Goal: Task Accomplishment & Management: Manage account settings

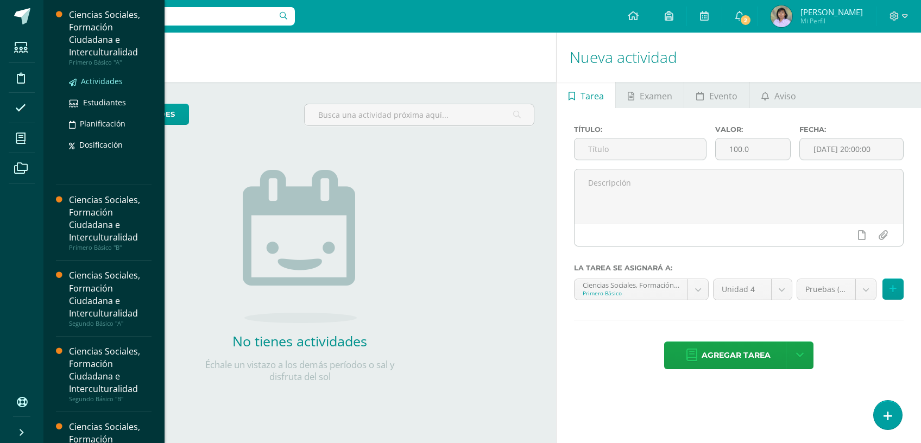
click at [99, 79] on span "Actividades" at bounding box center [102, 81] width 42 height 10
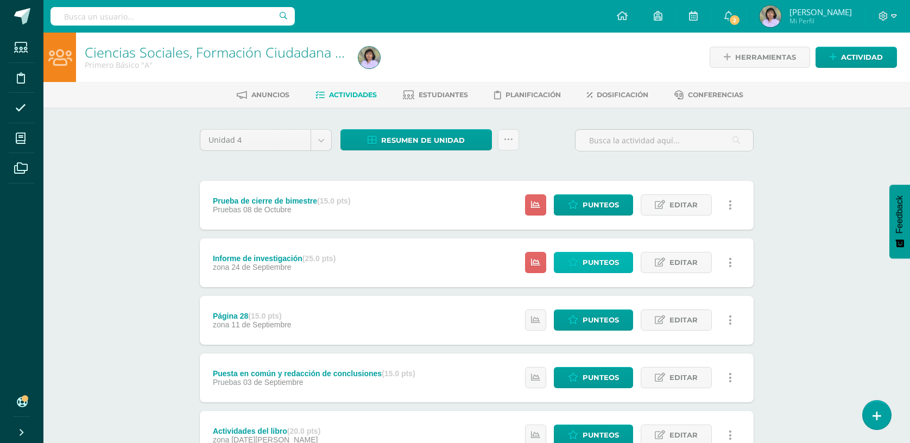
click at [616, 259] on span "Punteos" at bounding box center [600, 262] width 36 height 20
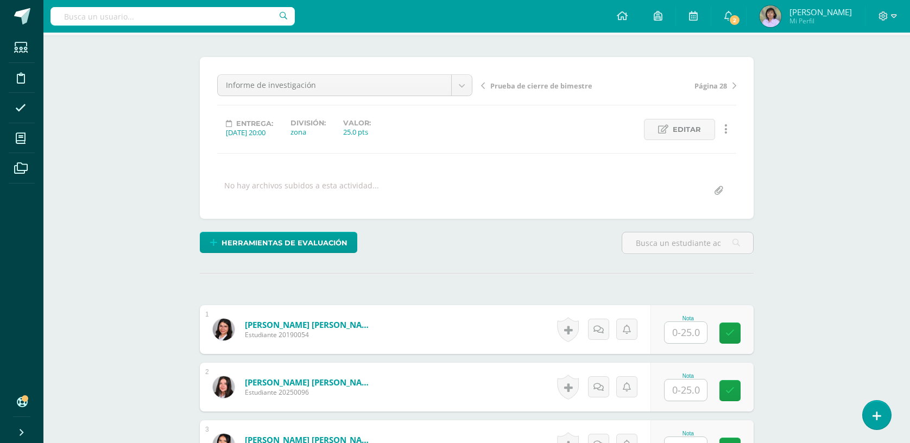
scroll to position [73, 0]
click at [685, 339] on input "text" at bounding box center [691, 332] width 43 height 22
type input "24"
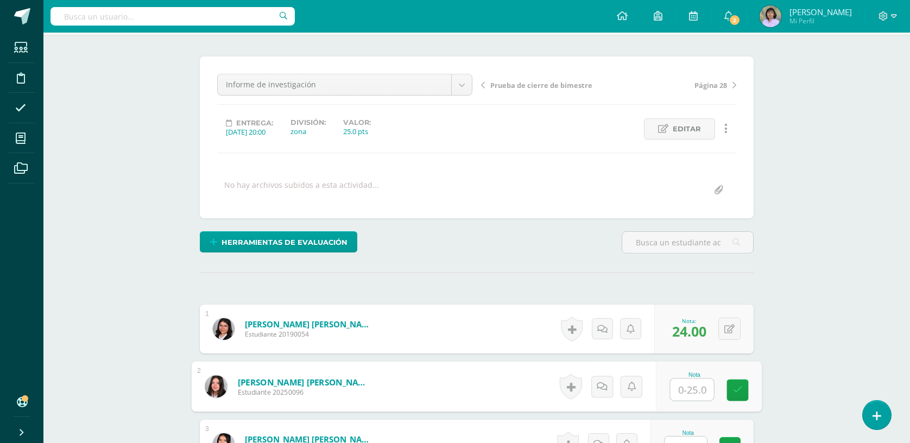
scroll to position [74, 0]
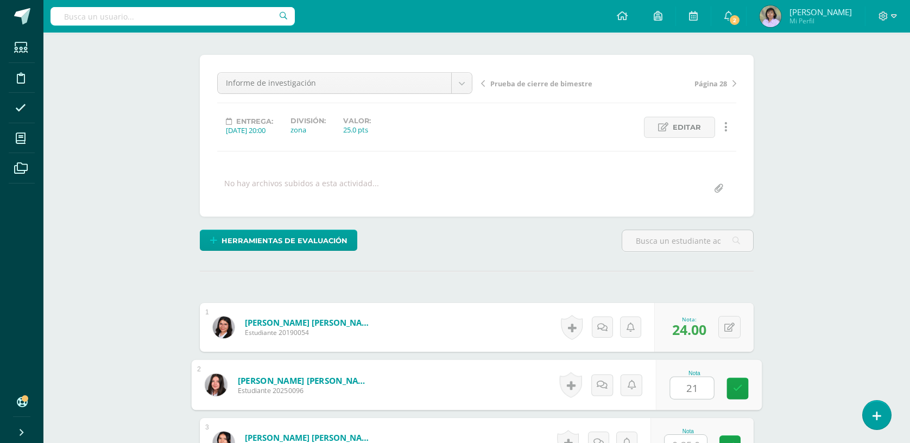
type input "21"
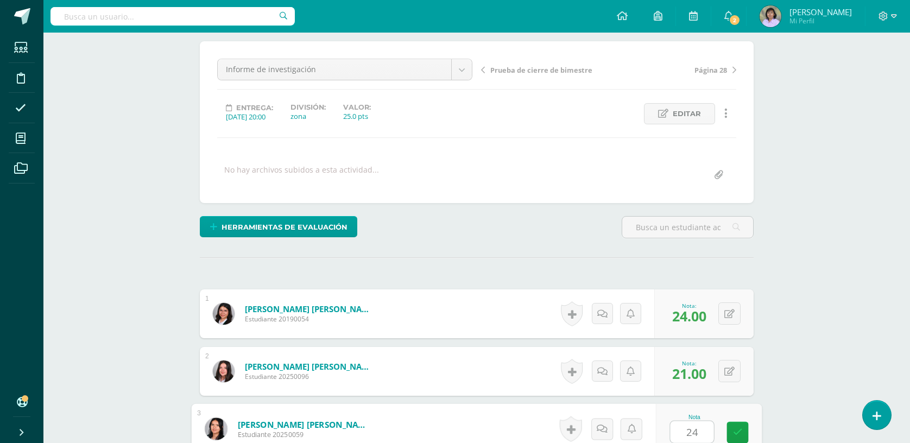
type input "24"
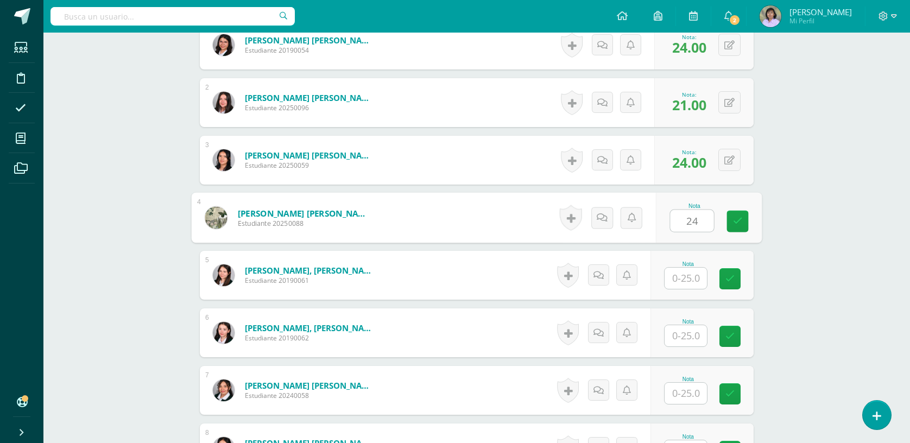
type input "24"
click at [693, 284] on input "text" at bounding box center [685, 278] width 42 height 21
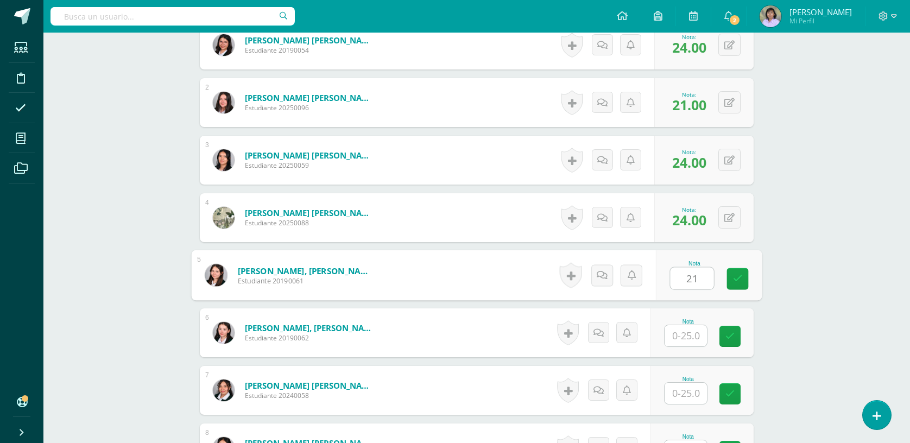
type input "21"
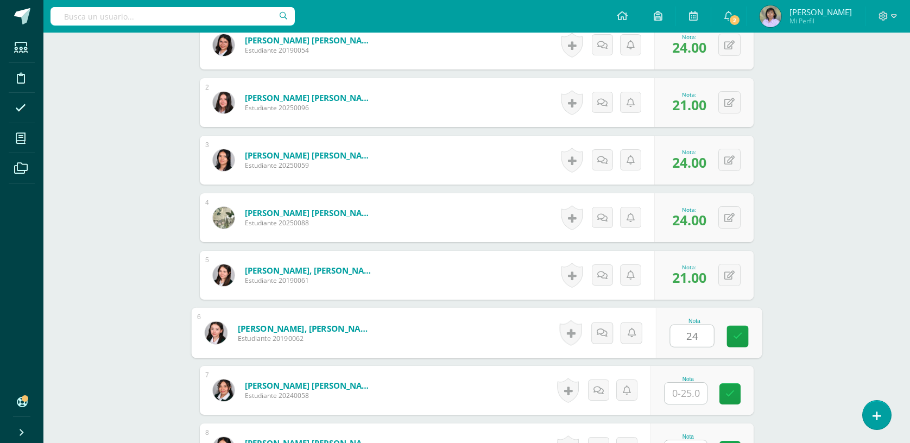
type input "24"
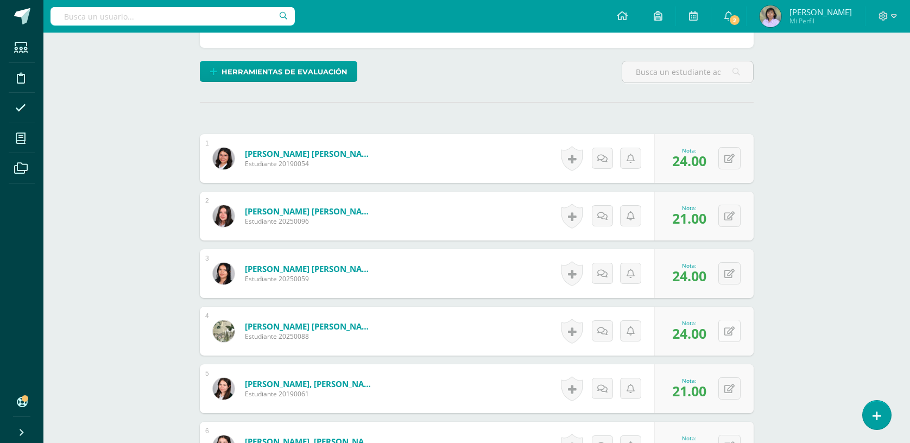
scroll to position [289, 0]
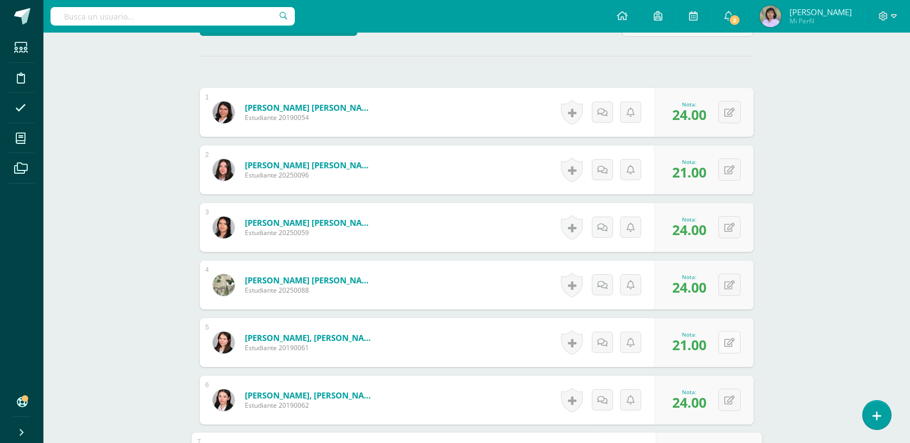
type input "25"
click at [730, 335] on button at bounding box center [729, 342] width 22 height 22
type input "24"
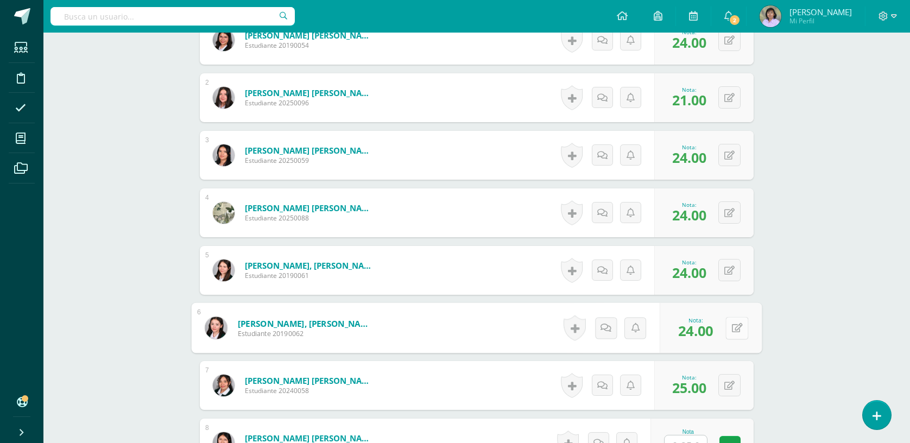
click at [727, 329] on button at bounding box center [736, 327] width 23 height 23
type input "21"
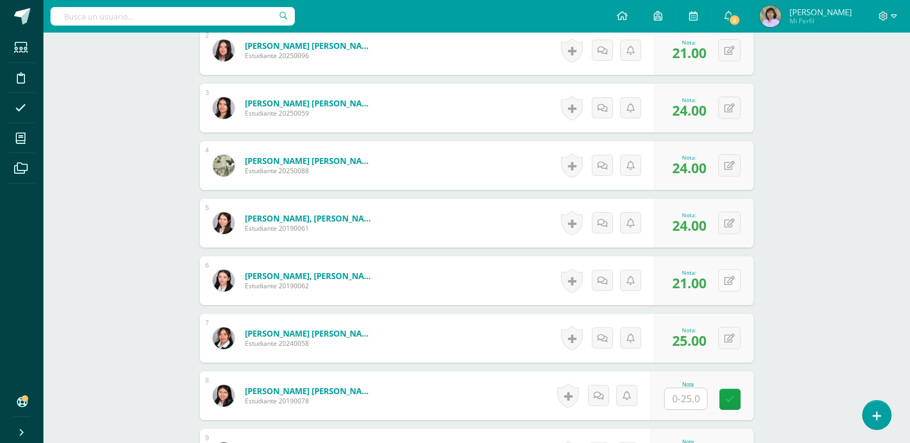
scroll to position [434, 0]
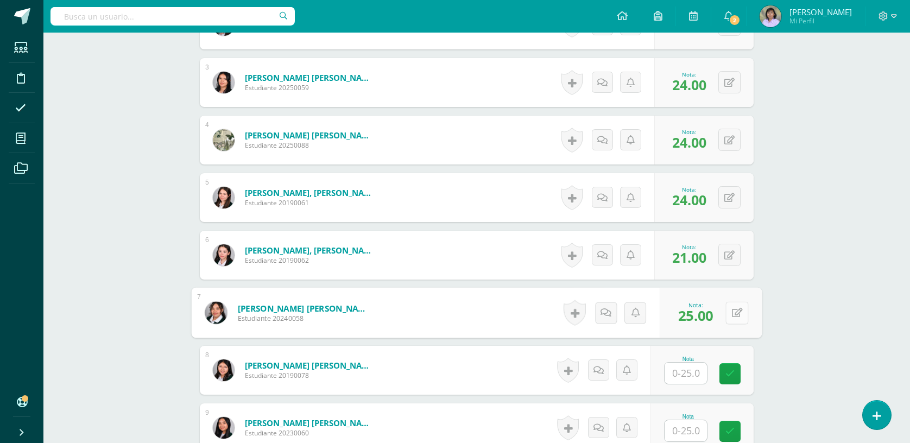
click at [727, 308] on button at bounding box center [736, 312] width 23 height 23
type input "24"
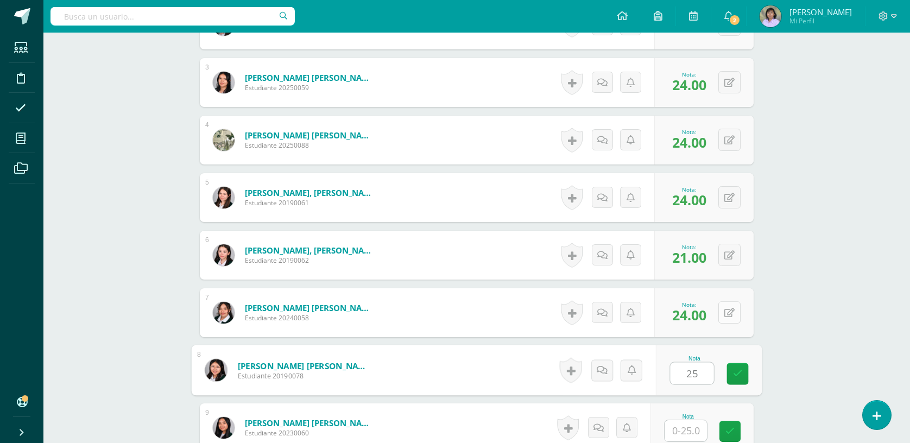
type input "25"
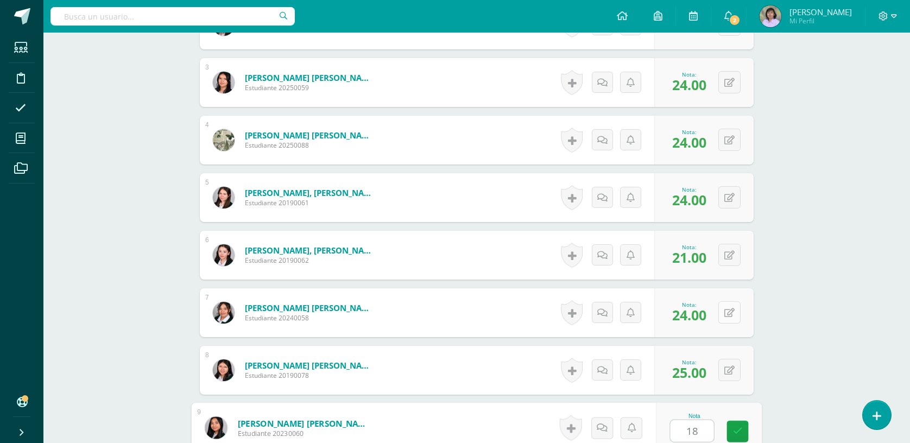
type input "18"
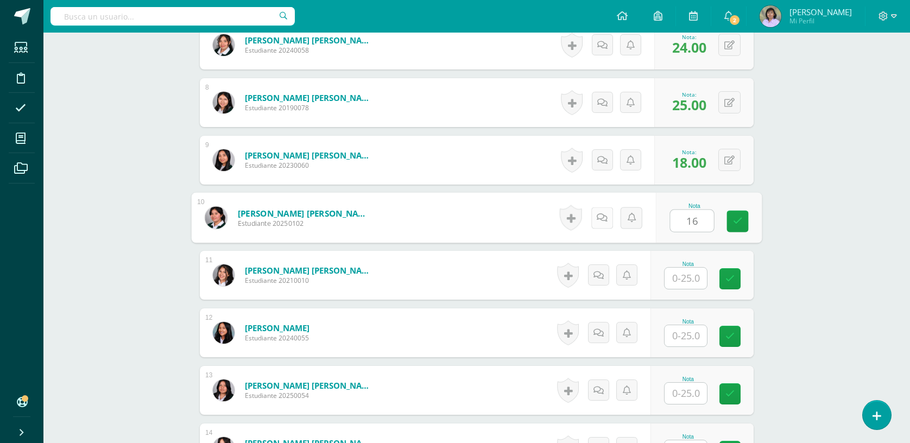
type input "16"
click at [601, 214] on icon at bounding box center [602, 217] width 11 height 9
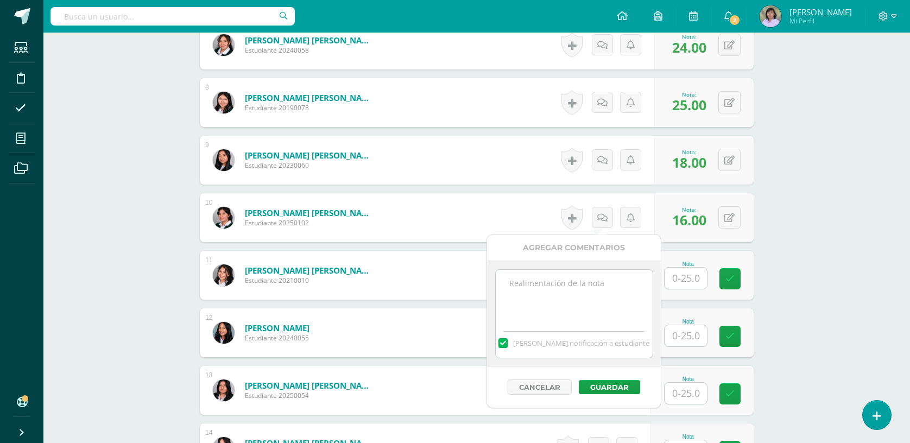
click at [550, 282] on textarea at bounding box center [574, 297] width 157 height 54
type textarea "e"
type textarea "En la primera parte del trabajo realizado ella estuvo ausente y se calificó sob…"
click at [607, 389] on button "Guardar" at bounding box center [609, 387] width 61 height 14
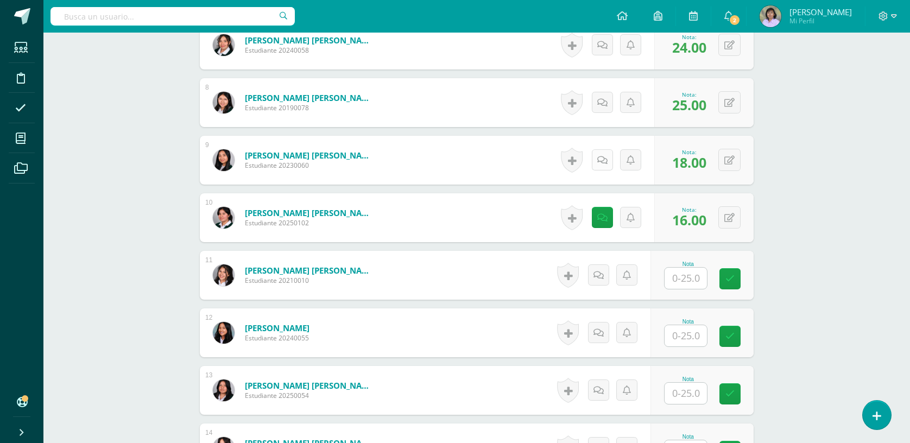
click at [601, 160] on icon at bounding box center [602, 160] width 10 height 9
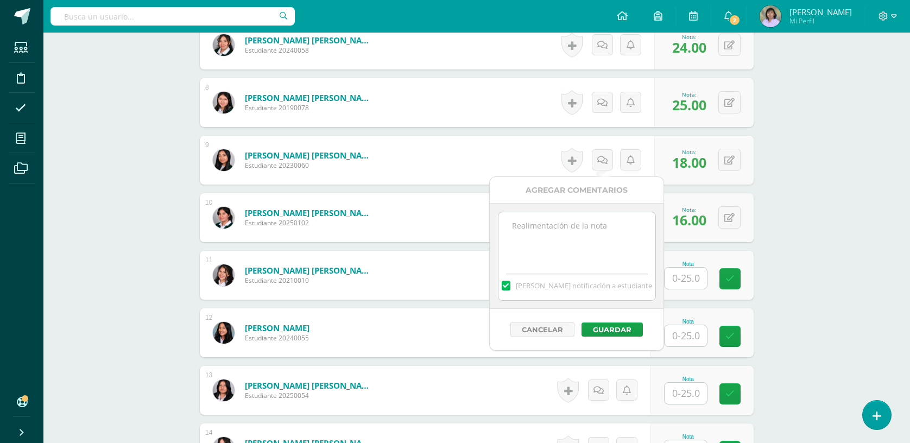
click at [580, 224] on textarea at bounding box center [576, 239] width 157 height 54
type textarea "En la primera parte del trabajo ella no presentó las encuestas. En equipo no tr…"
click at [599, 332] on button "Guardar" at bounding box center [611, 329] width 61 height 14
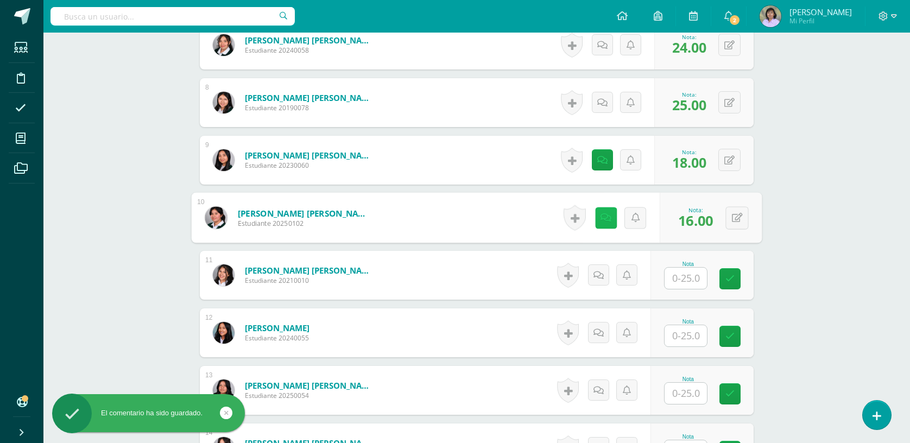
click at [603, 219] on icon at bounding box center [605, 217] width 11 height 9
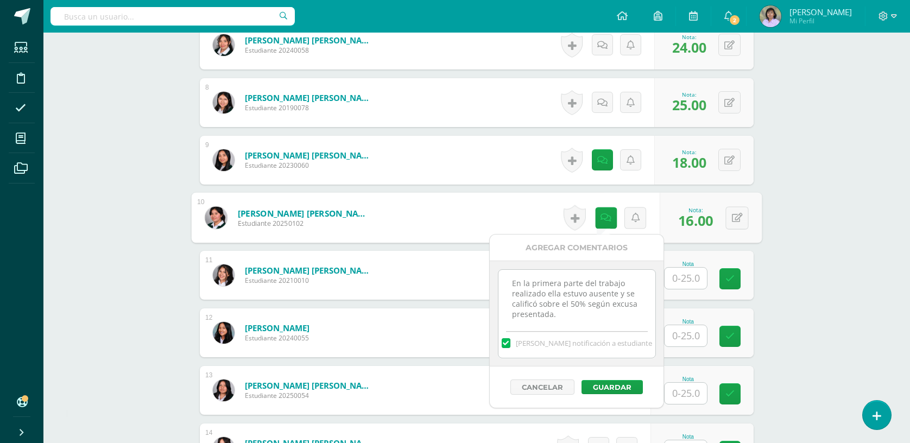
click at [685, 281] on input "text" at bounding box center [685, 278] width 42 height 21
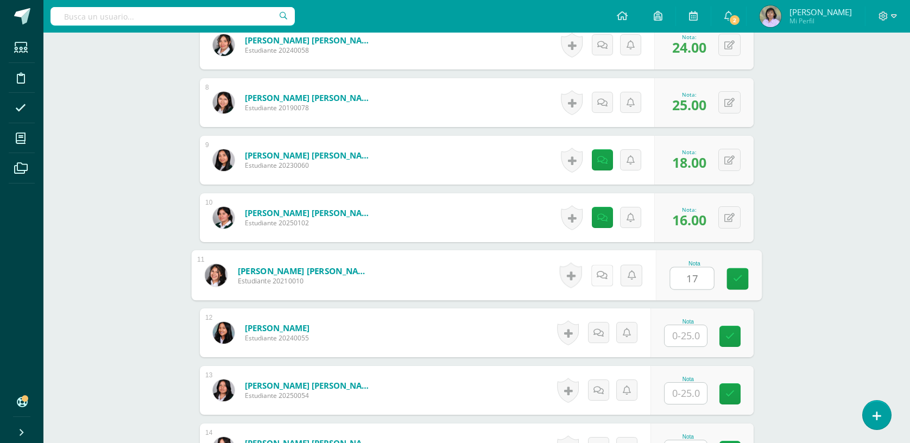
type input "17"
click at [597, 270] on icon at bounding box center [602, 274] width 11 height 9
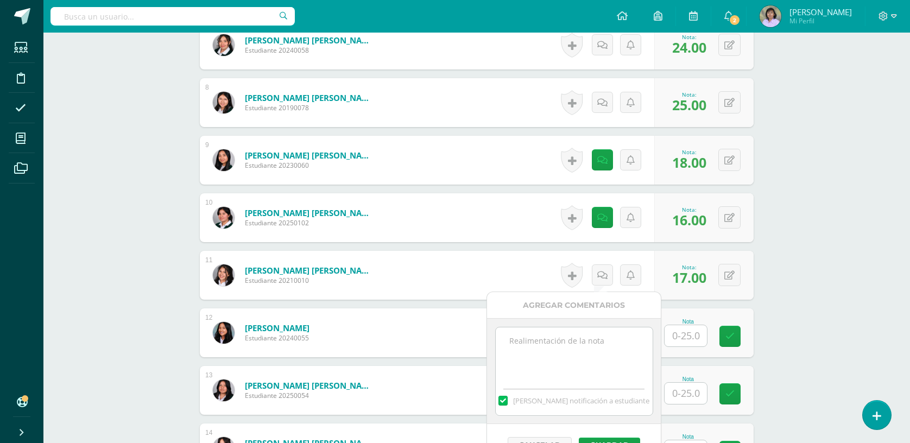
click at [585, 335] on textarea at bounding box center [574, 354] width 157 height 54
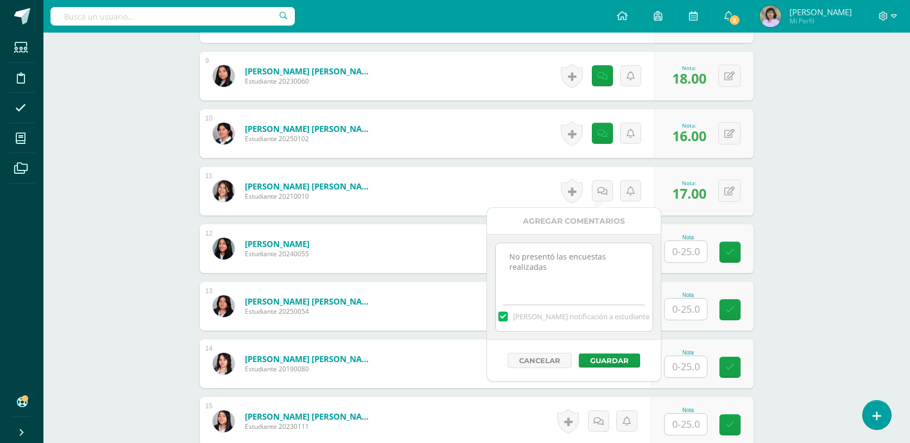
scroll to position [919, 0]
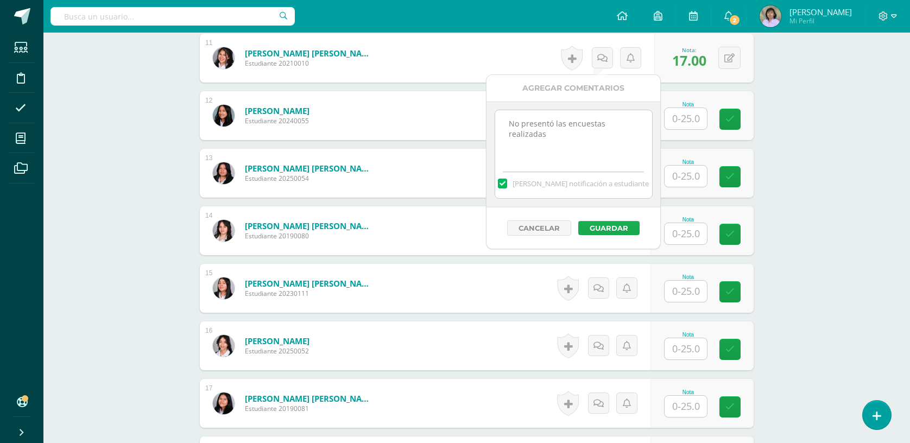
type textarea "No presentó las encuestas realizadas"
click at [616, 229] on button "Guardar" at bounding box center [608, 228] width 61 height 14
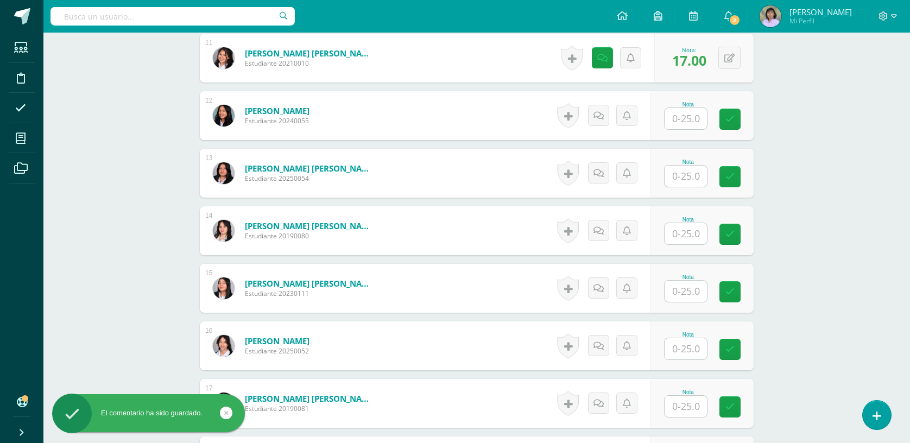
click at [693, 120] on input "text" at bounding box center [685, 118] width 42 height 21
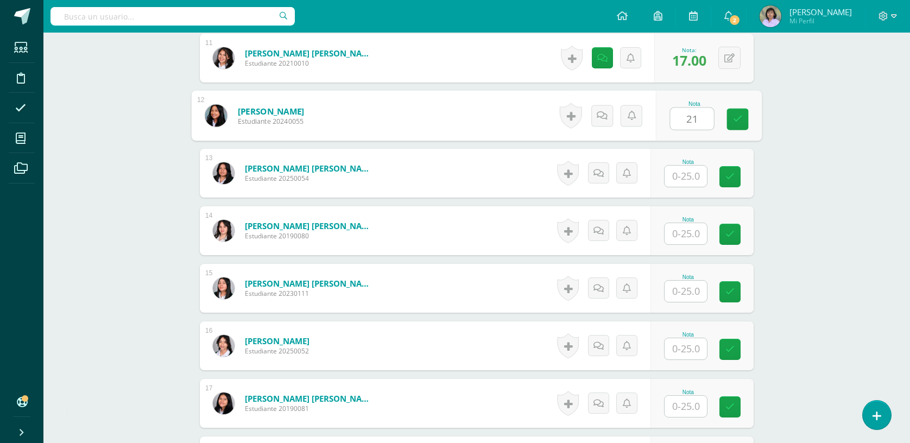
type input "21"
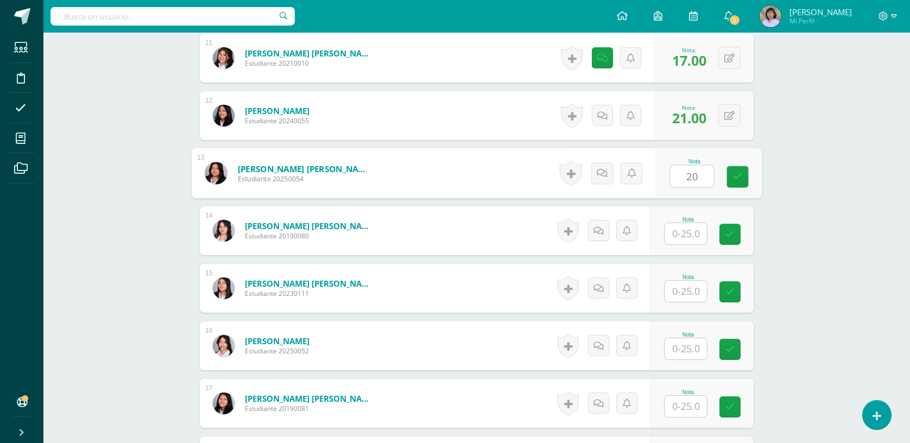
type input "20"
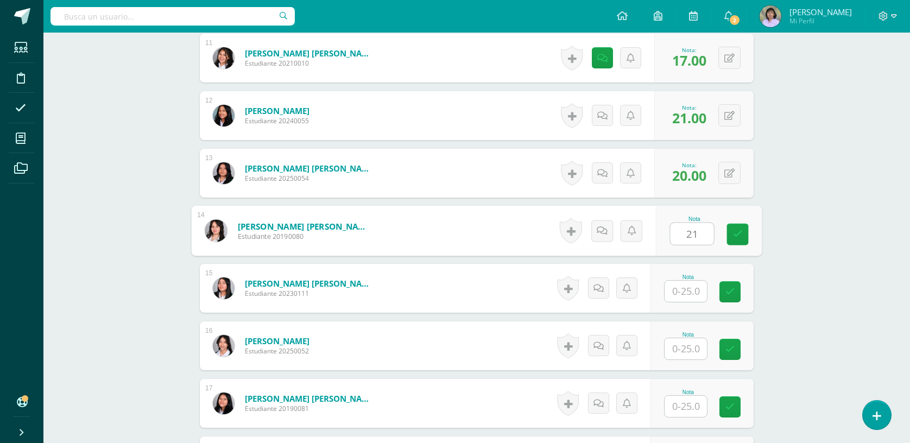
type input "21"
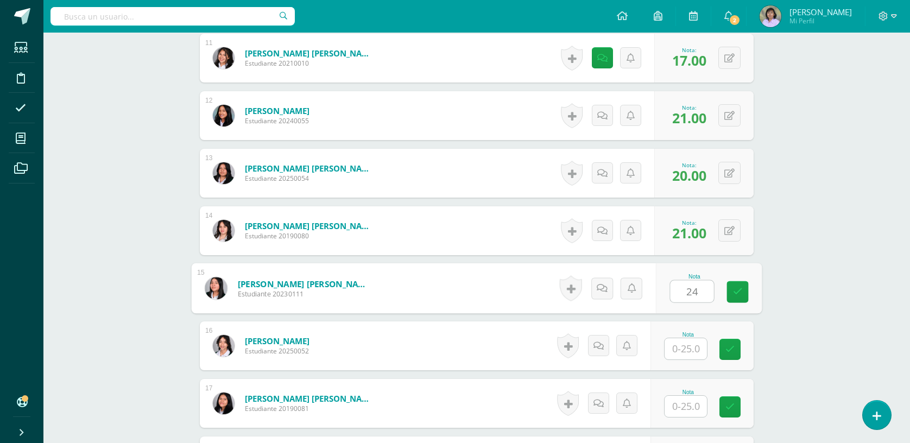
type input "24"
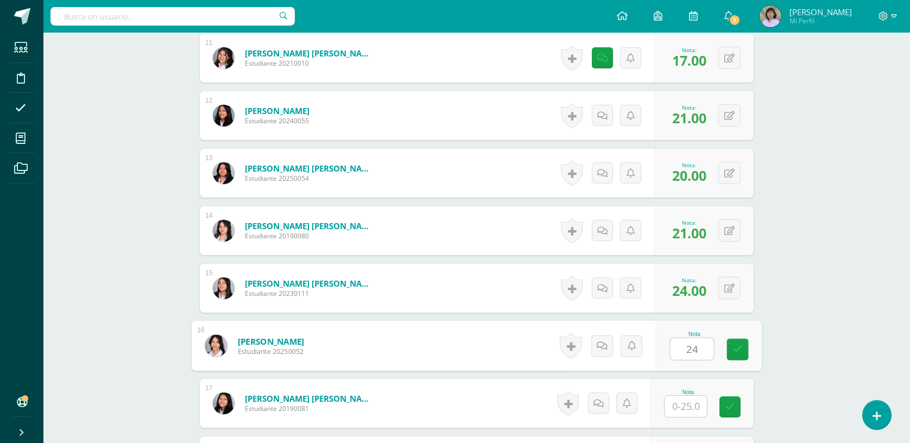
type input "24"
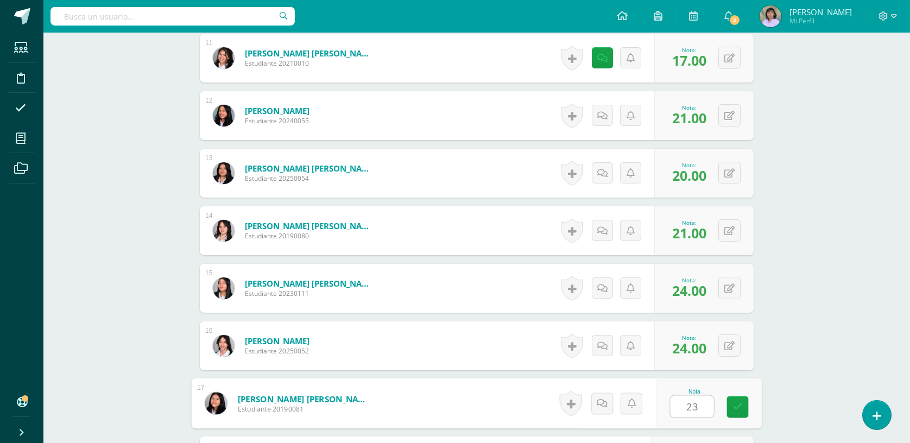
type input "23"
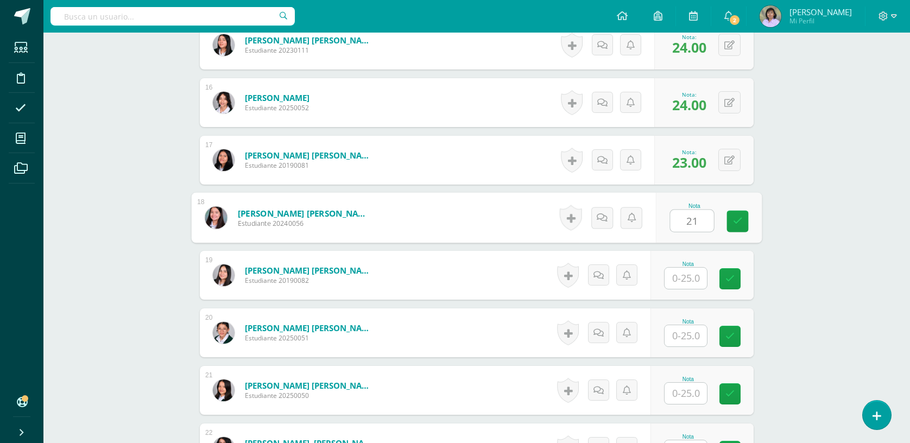
type input "21"
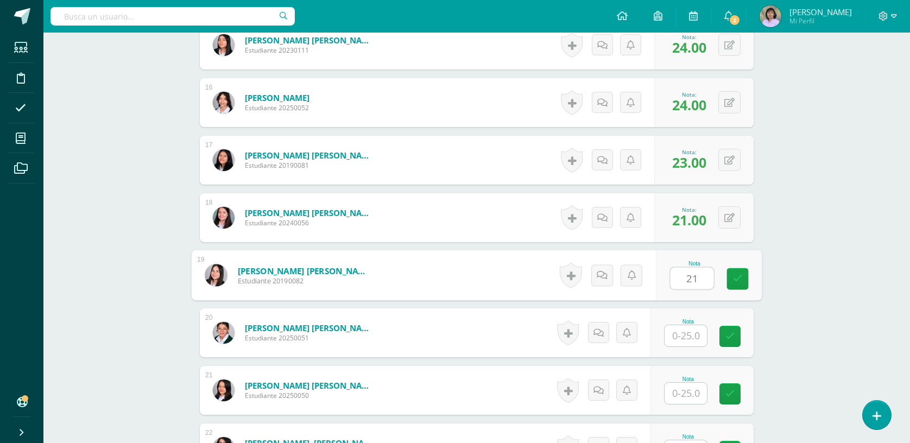
type input "21"
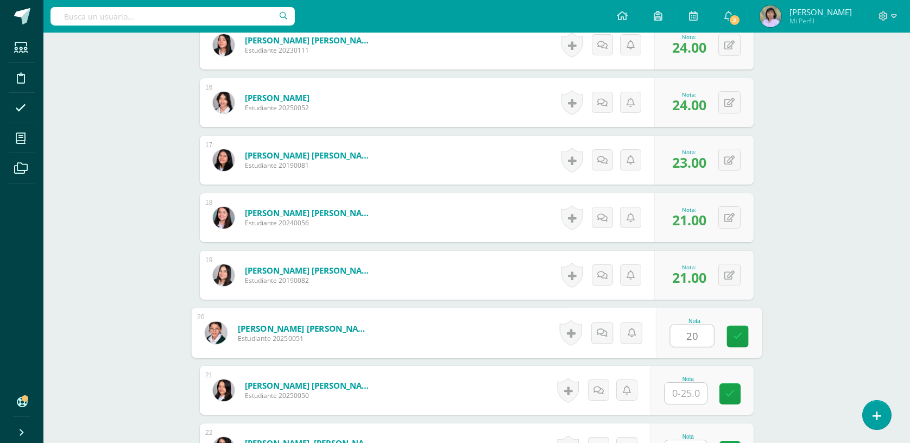
type input "20"
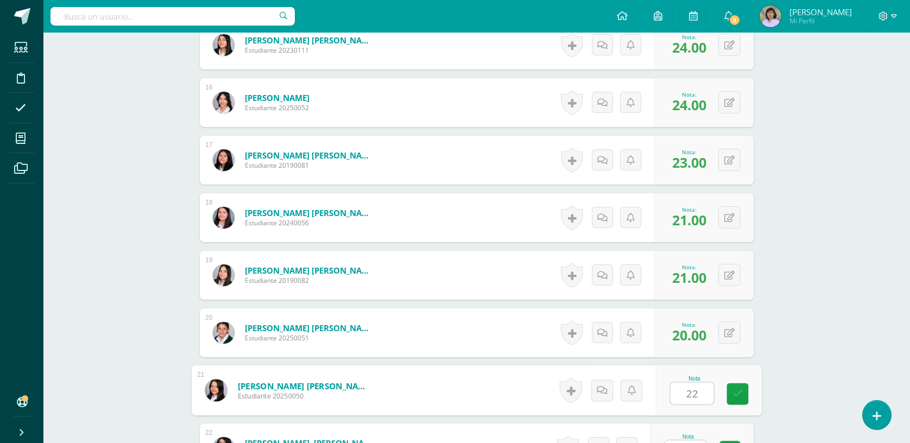
type input "22"
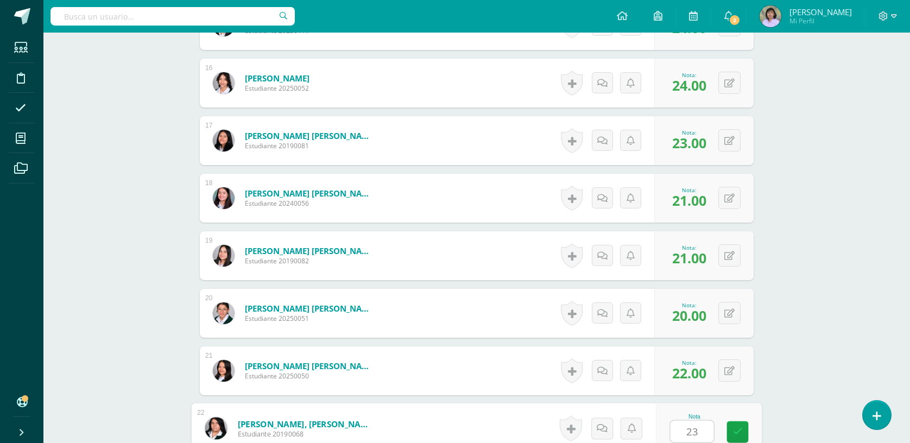
type input "23"
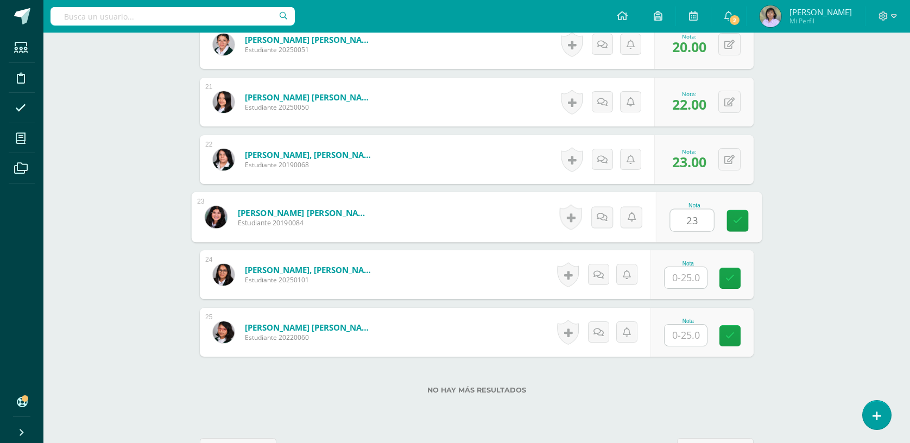
type input "23"
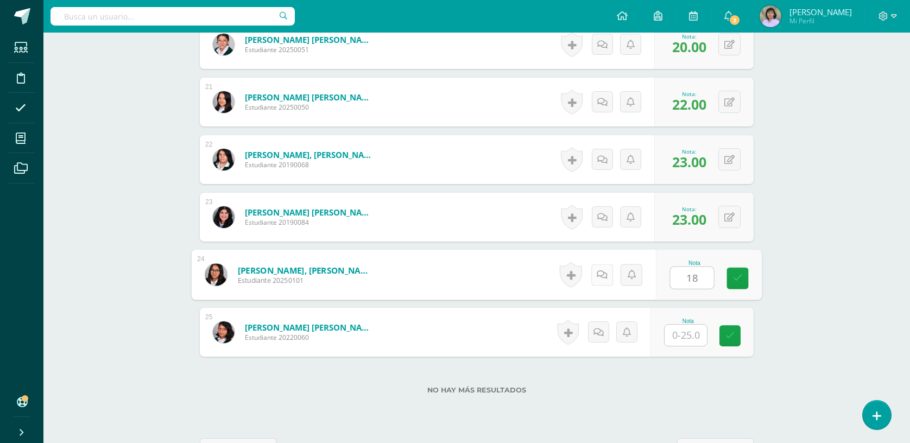
type input "18"
click at [598, 278] on icon at bounding box center [602, 274] width 11 height 9
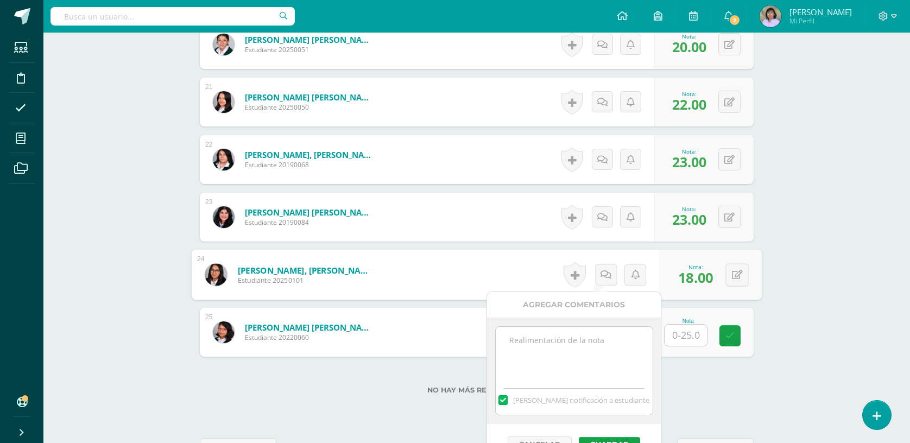
click at [598, 347] on textarea at bounding box center [574, 354] width 157 height 54
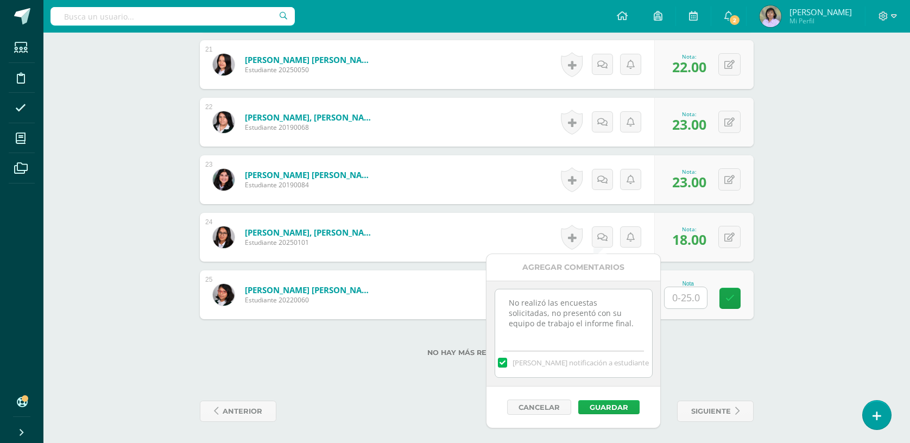
type textarea "No realizó las encuestas solicitadas, no presentó con su equipo de trabajo el i…"
click at [606, 409] on button "Guardar" at bounding box center [608, 407] width 61 height 14
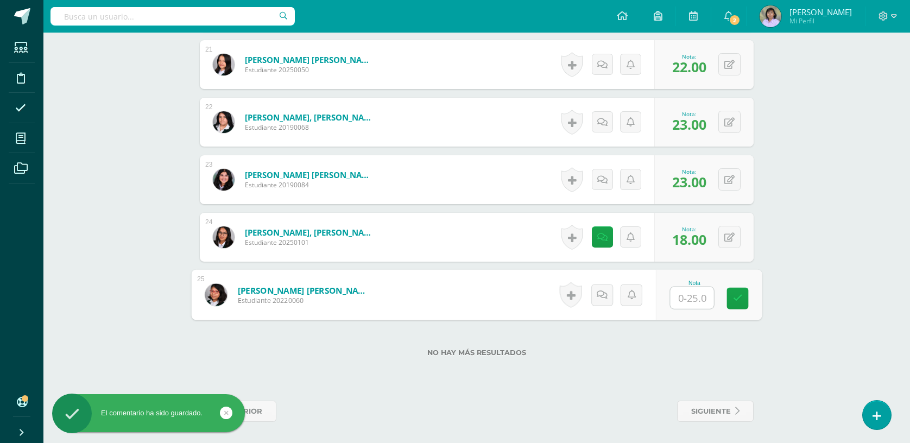
click at [680, 300] on input "text" at bounding box center [691, 298] width 43 height 22
type input "23"
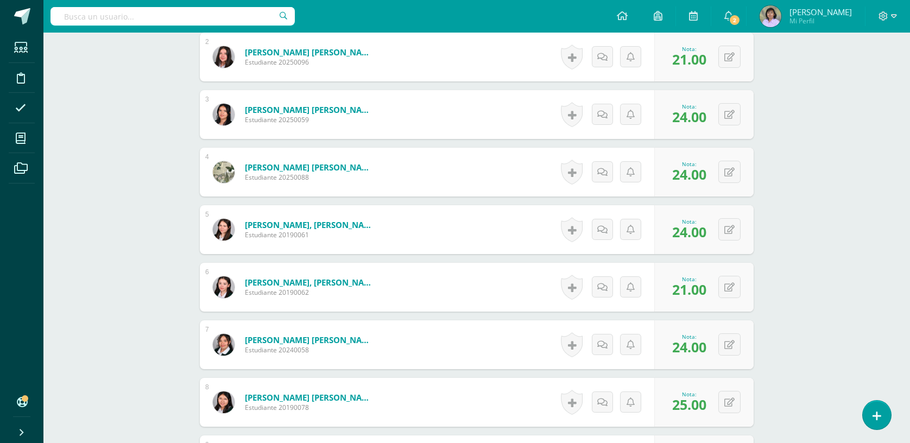
scroll to position [40, 0]
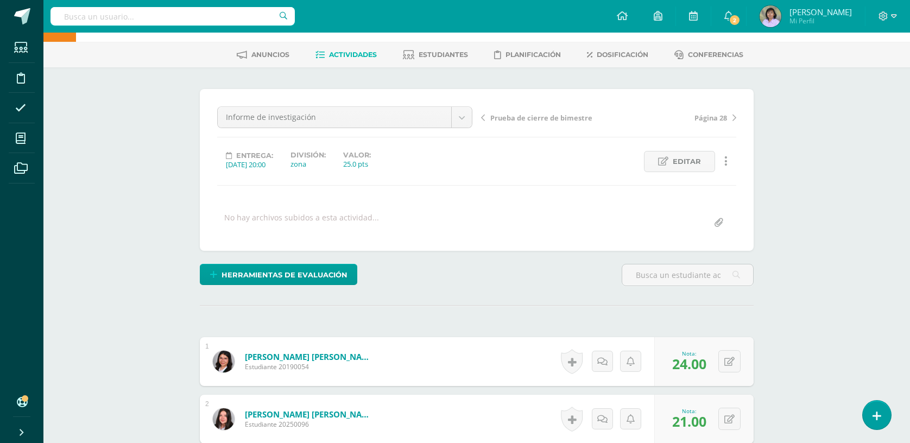
click at [365, 53] on span "Actividades" at bounding box center [353, 54] width 48 height 8
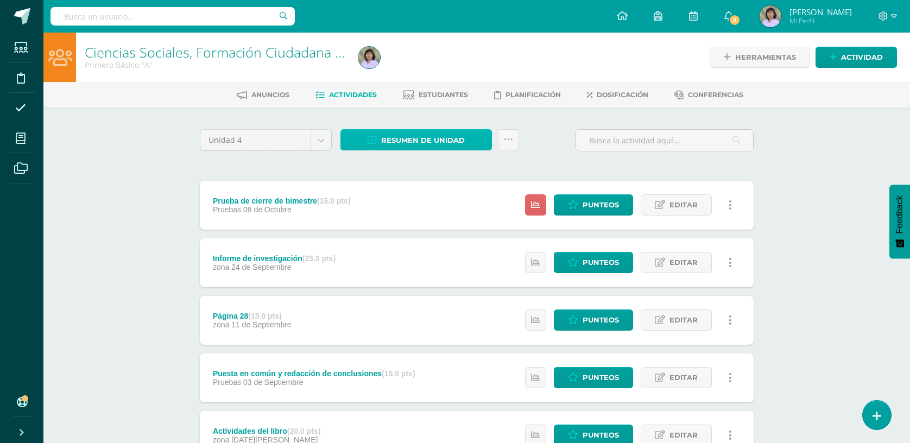
click at [417, 138] on span "Resumen de unidad" at bounding box center [423, 140] width 84 height 20
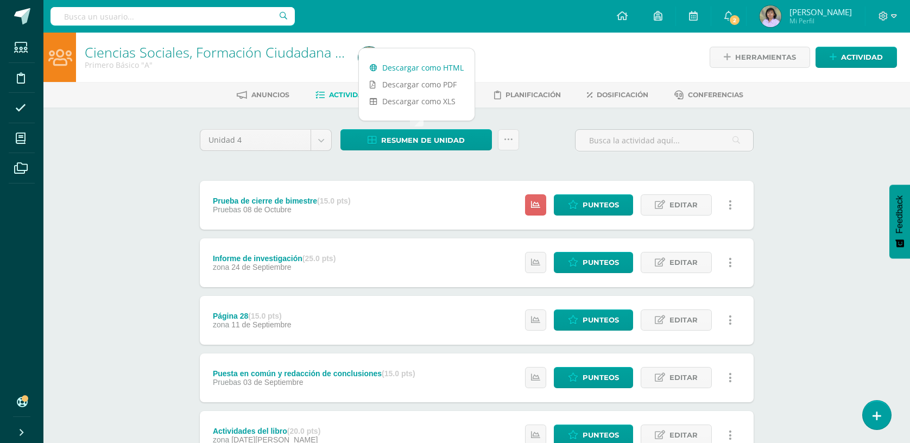
click at [410, 66] on link "Descargar como HTML" at bounding box center [417, 67] width 116 height 17
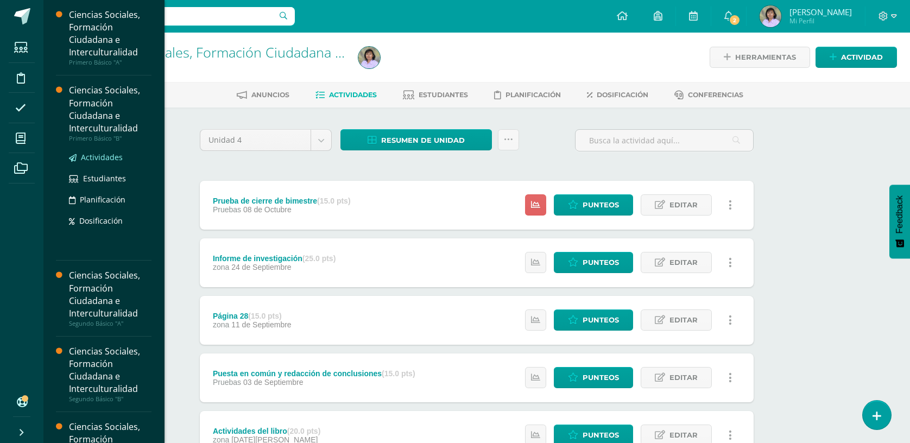
click at [88, 157] on span "Actividades" at bounding box center [102, 157] width 42 height 10
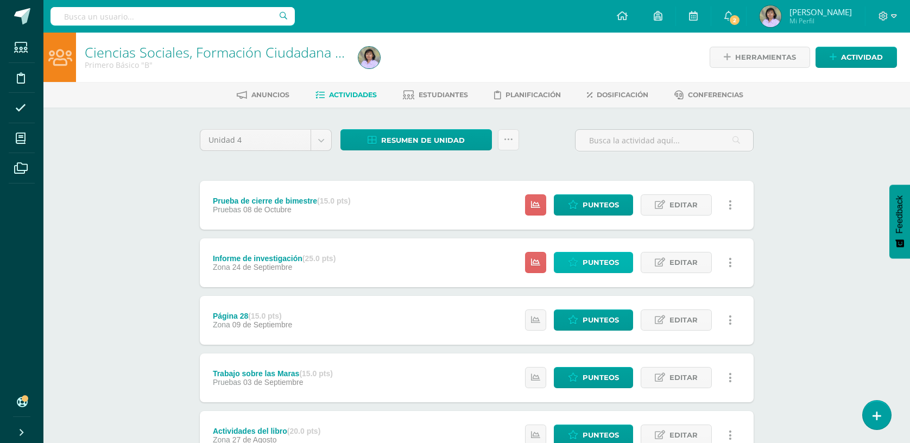
click at [595, 261] on span "Punteos" at bounding box center [600, 262] width 36 height 20
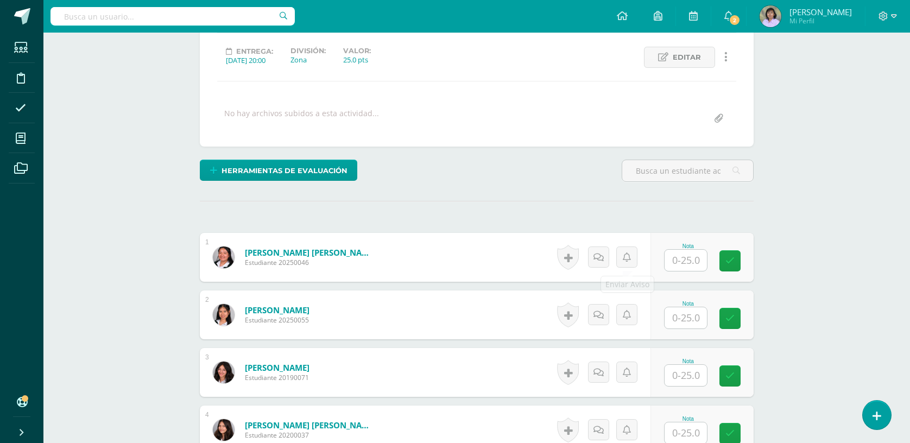
scroll to position [145, 0]
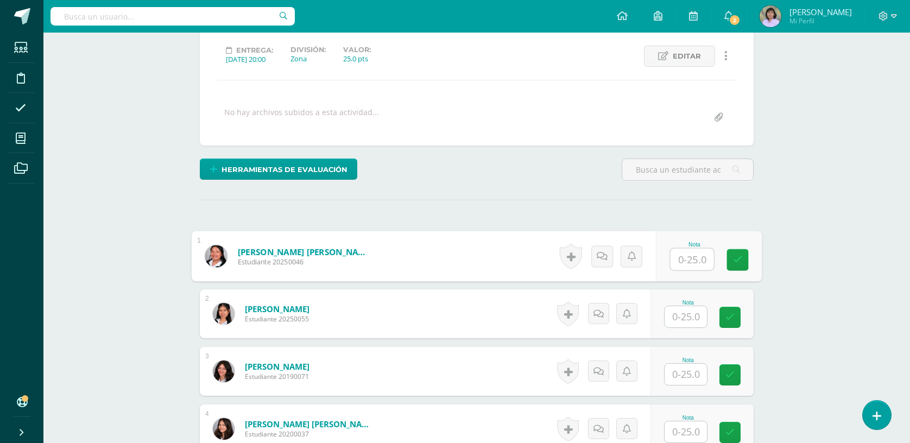
click at [689, 263] on input "text" at bounding box center [691, 260] width 43 height 22
type input "23"
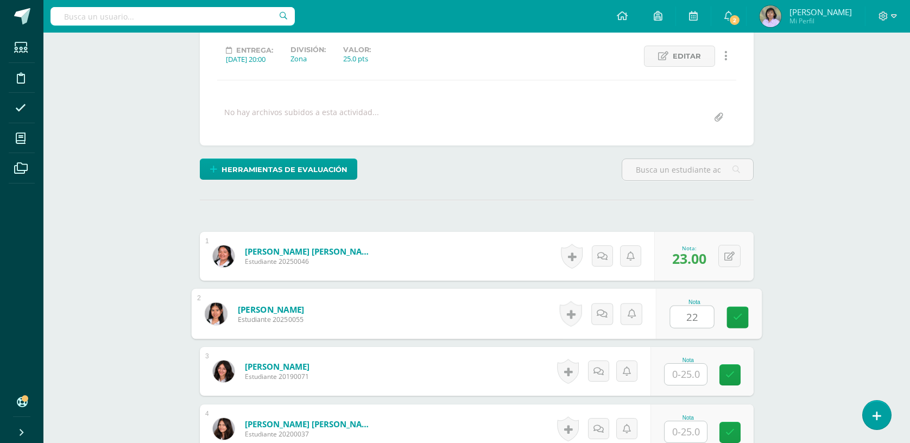
type input "22"
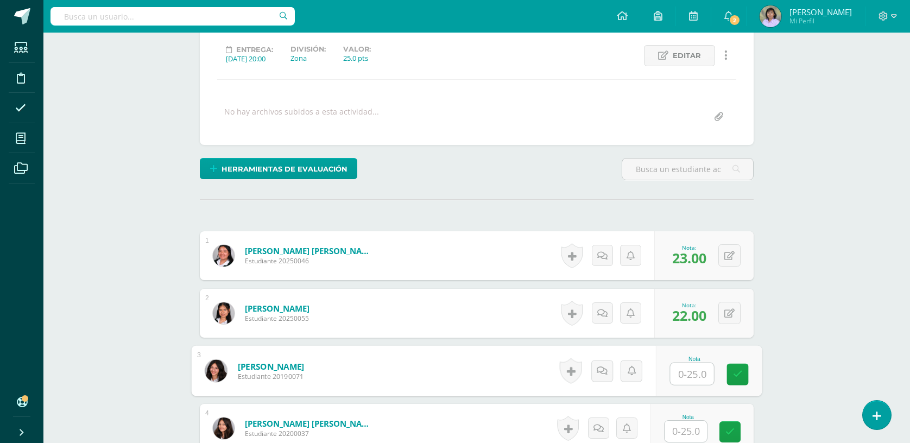
scroll to position [147, 0]
type input "24"
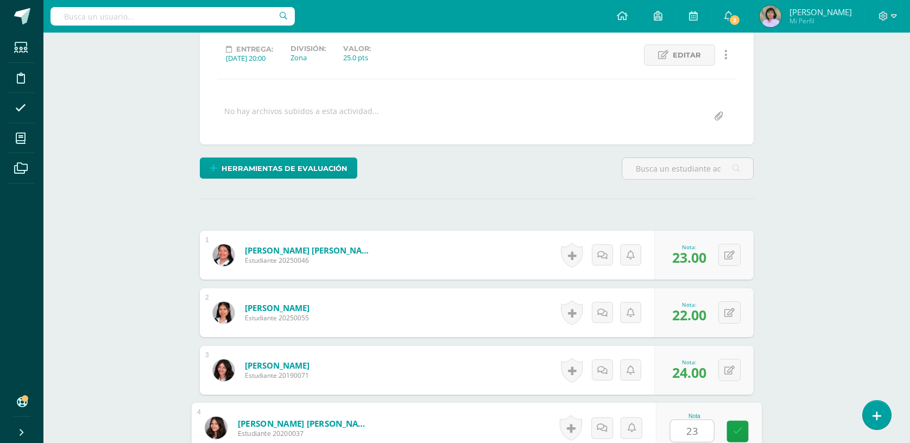
type input "23"
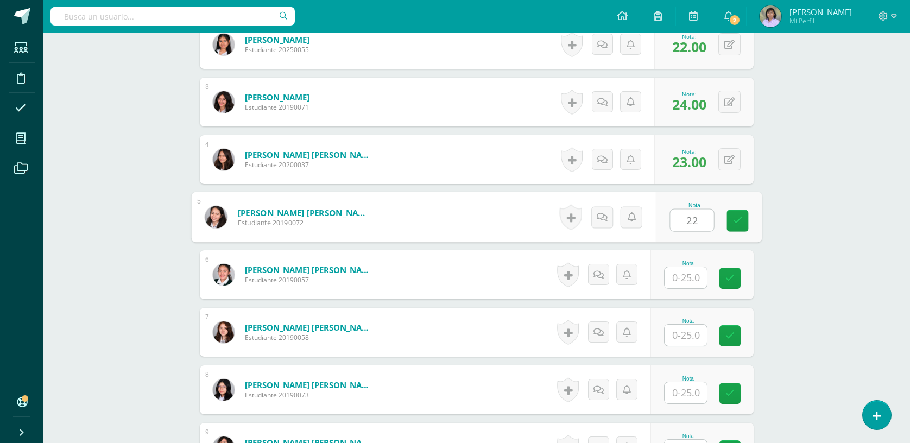
type input "22"
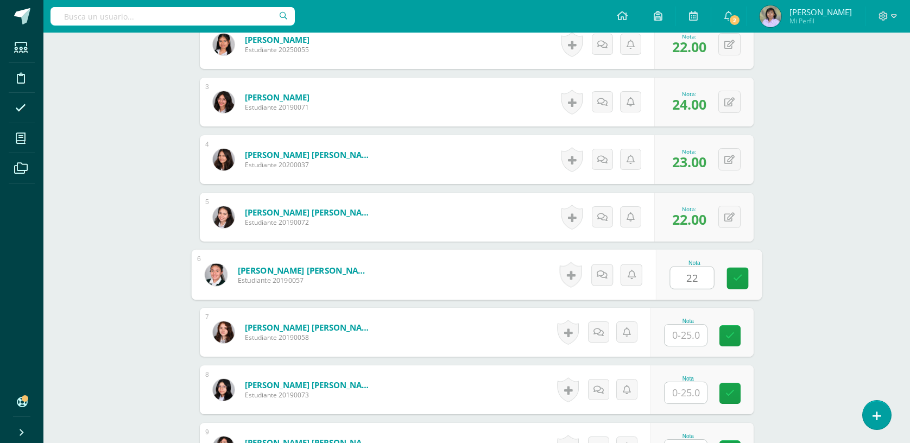
type input "22"
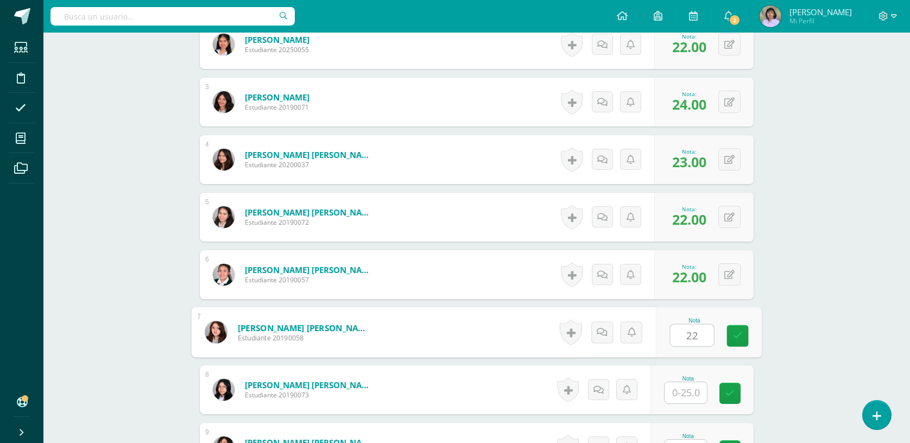
type input "22"
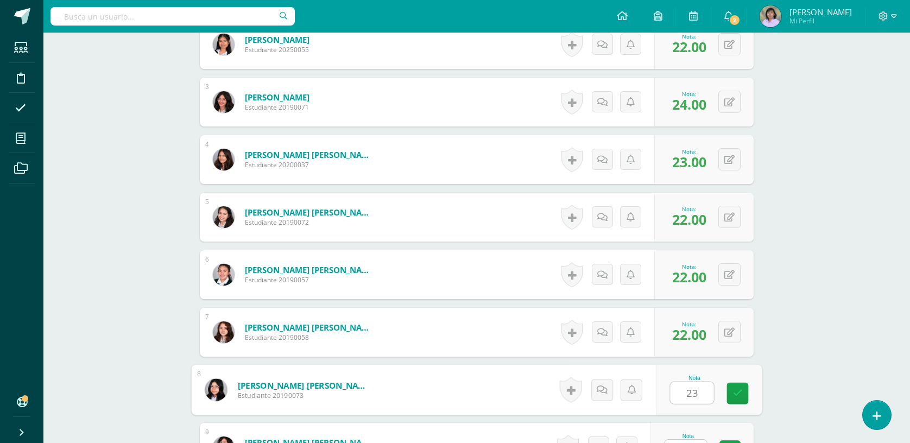
type input "23"
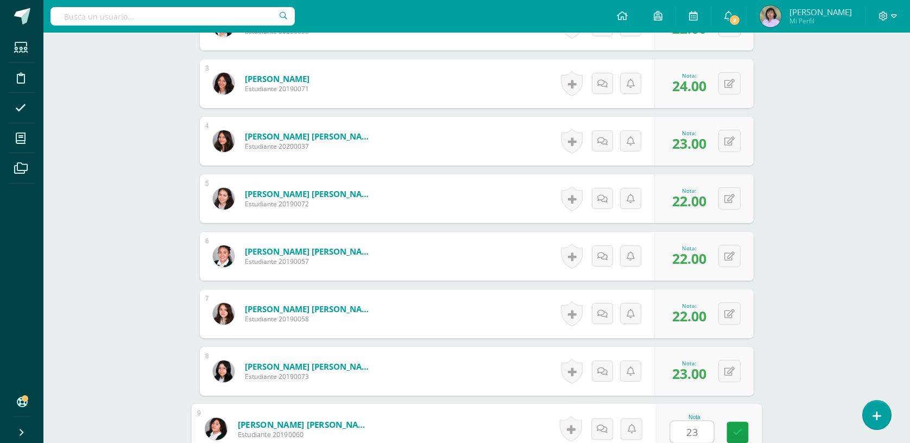
type input "23"
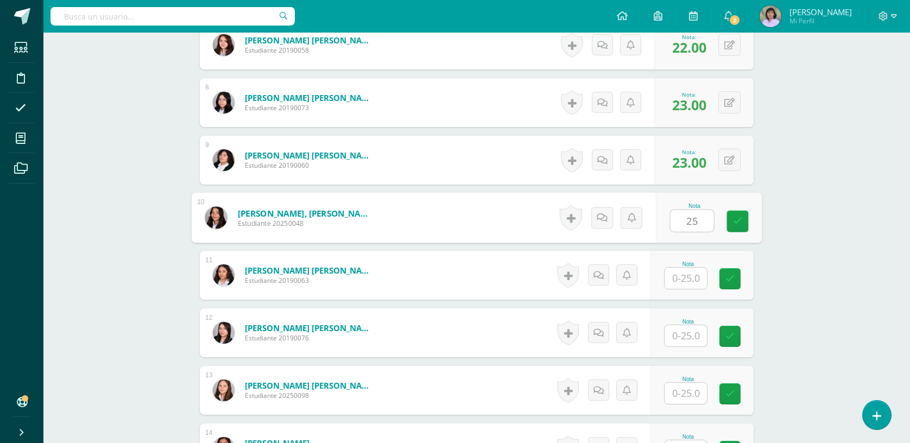
type input "25"
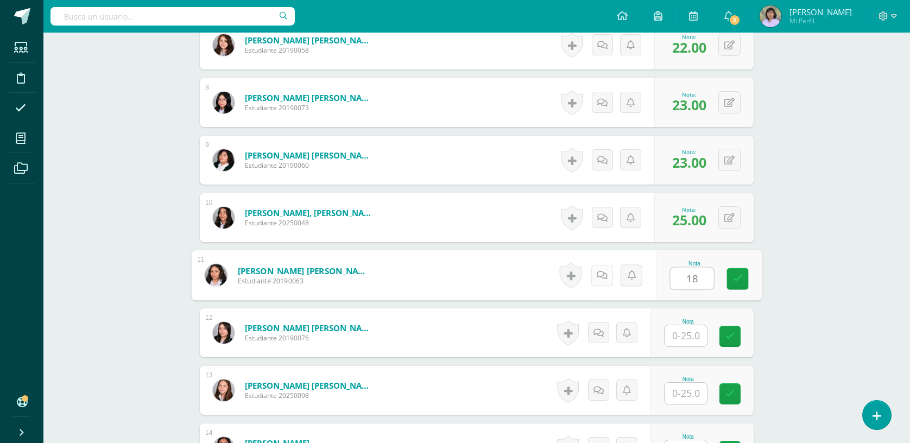
type input "18"
click at [606, 274] on icon at bounding box center [602, 274] width 11 height 9
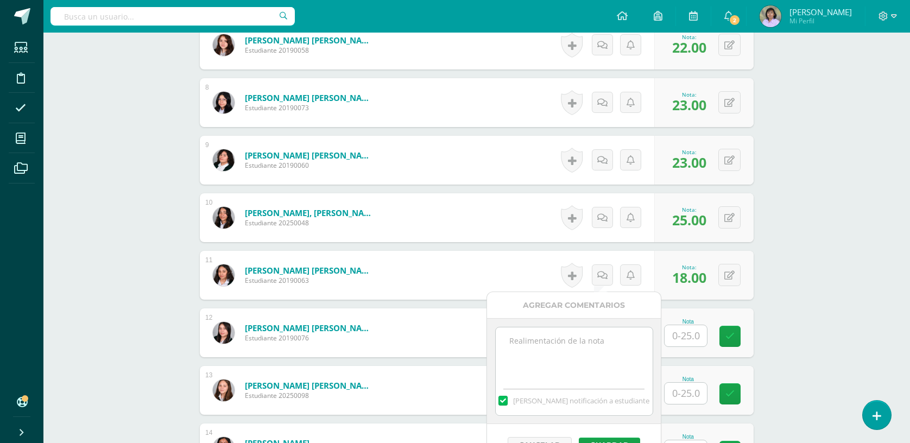
click at [539, 343] on textarea at bounding box center [574, 354] width 157 height 54
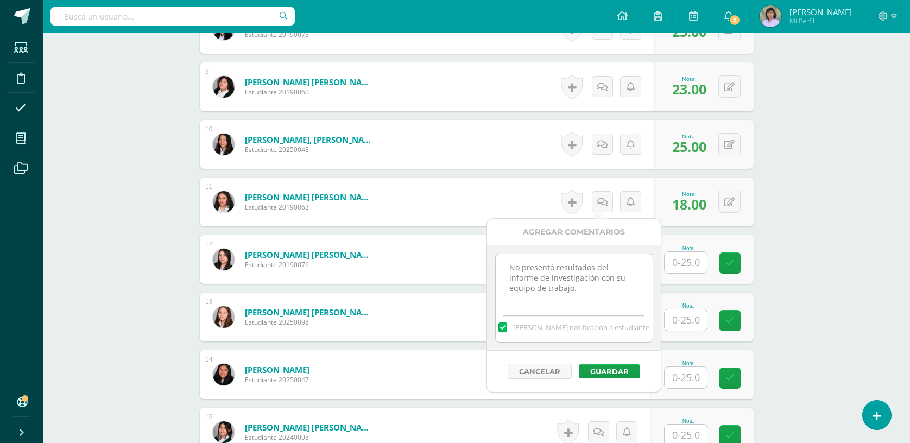
scroll to position [847, 0]
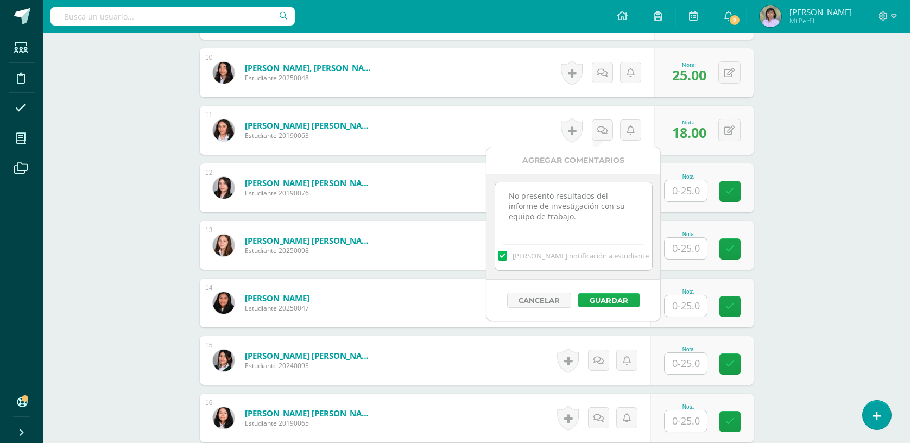
type textarea "No presentó resultados del informe de investigación con su equipo de trabajo."
click at [617, 304] on button "Guardar" at bounding box center [608, 300] width 61 height 14
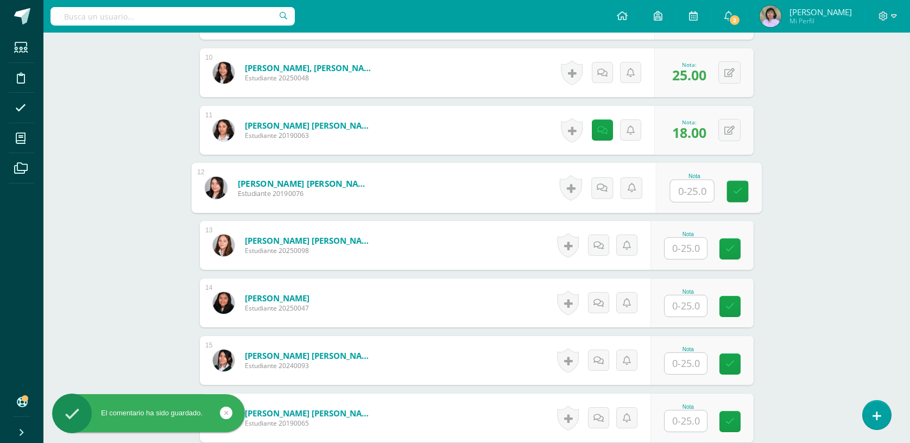
click at [686, 187] on input "text" at bounding box center [691, 191] width 43 height 22
type input "25"
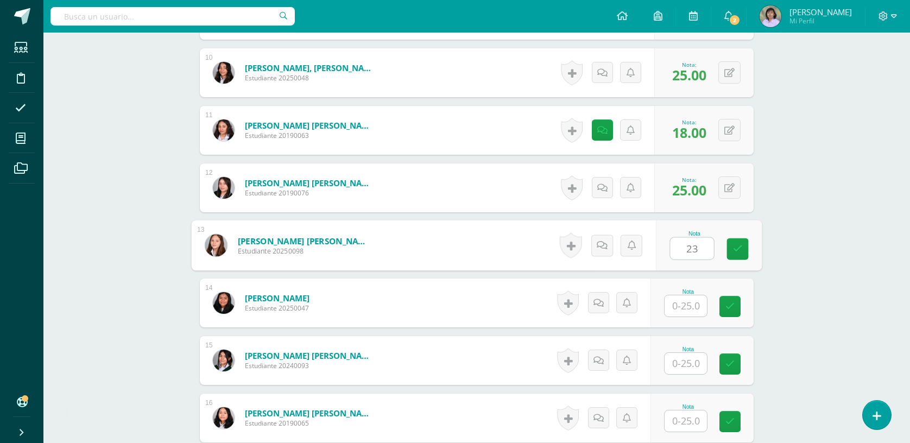
type input "23"
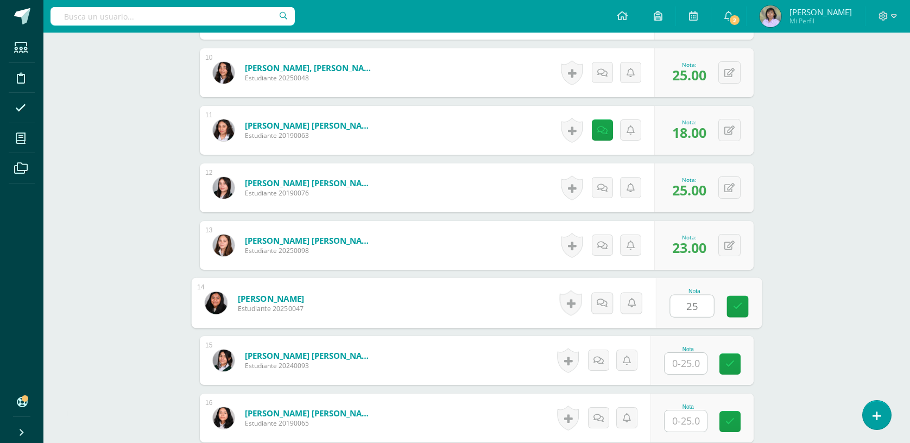
type input "25"
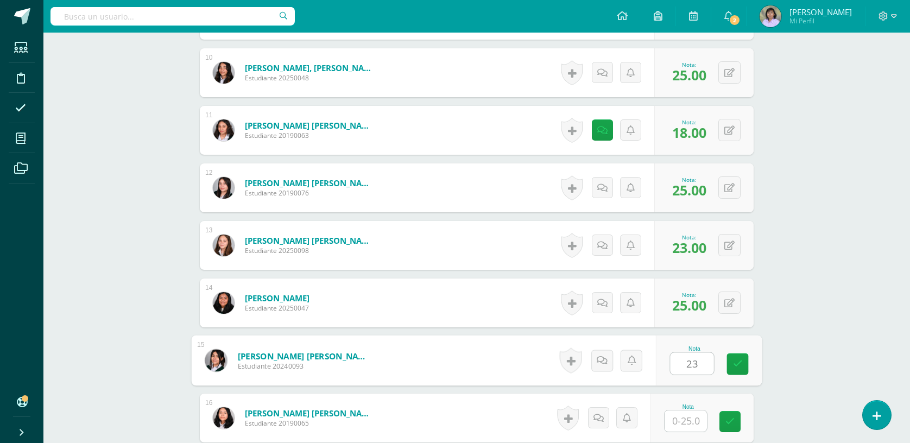
type input "23"
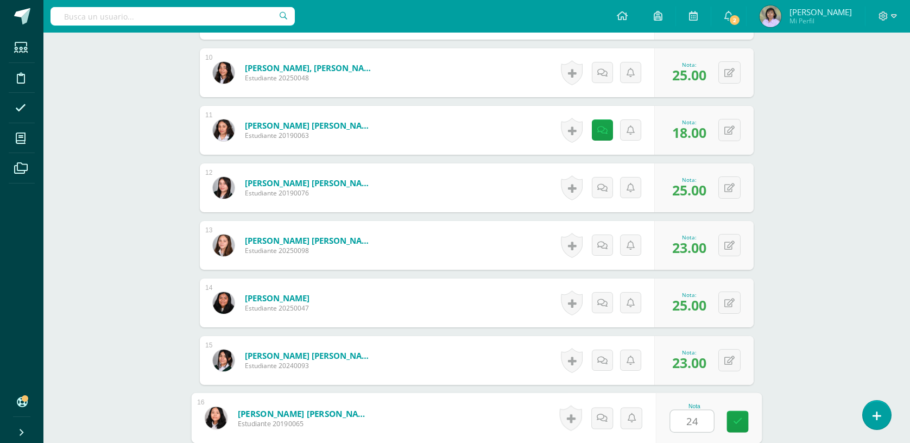
type input "24"
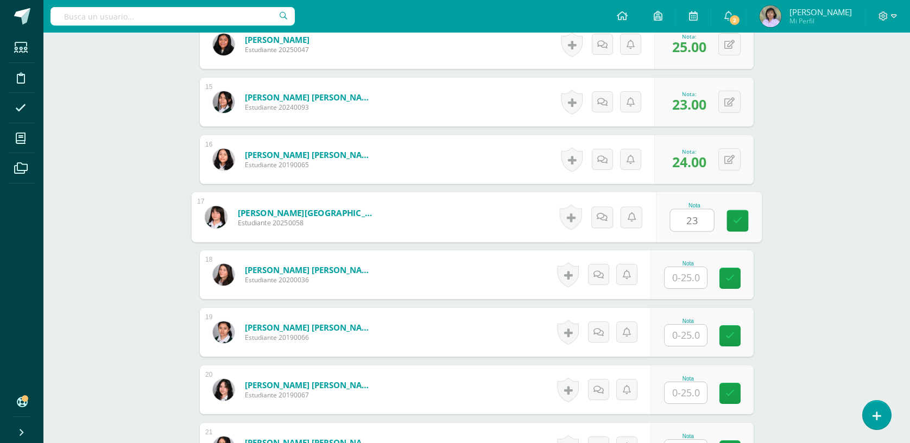
type input "23"
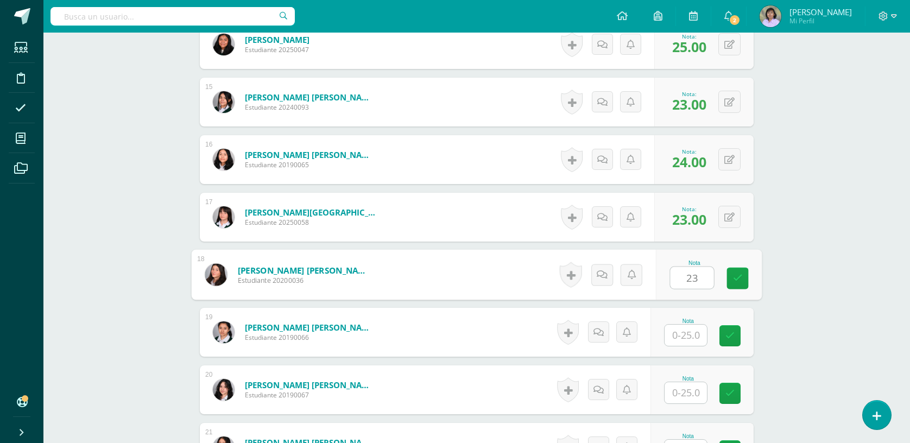
type input "23"
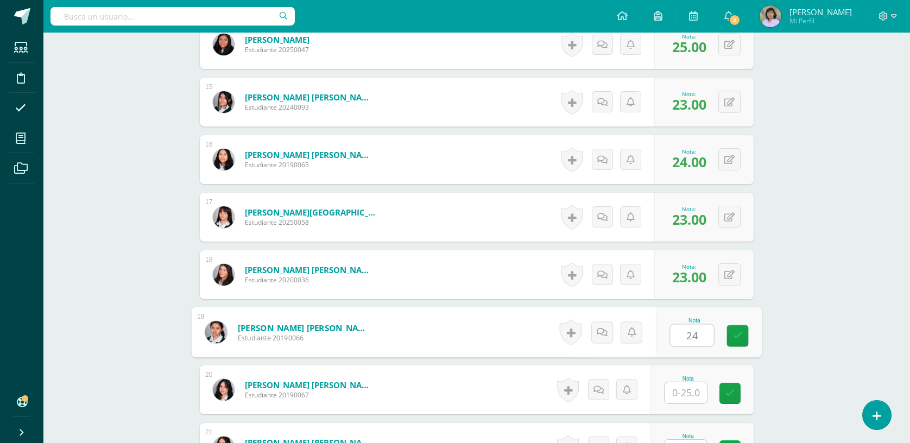
type input "24"
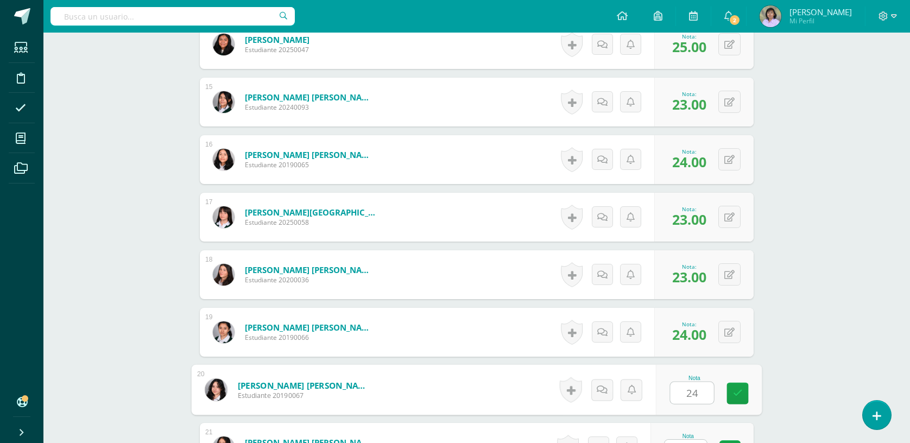
type input "24"
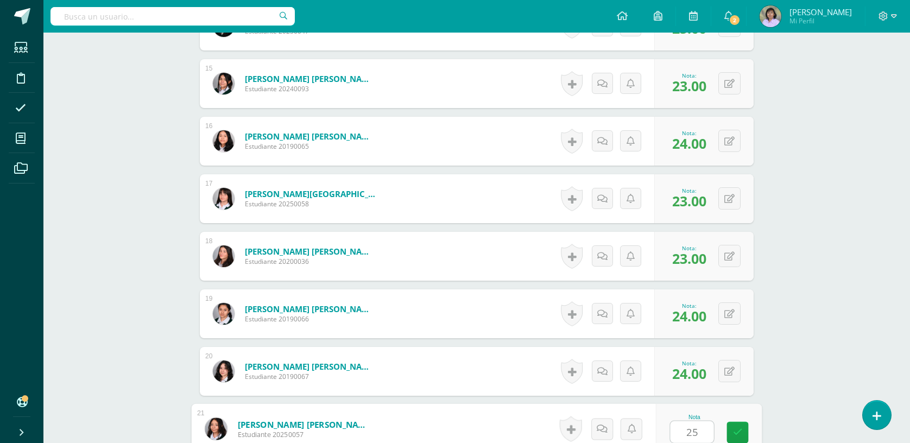
type input "25"
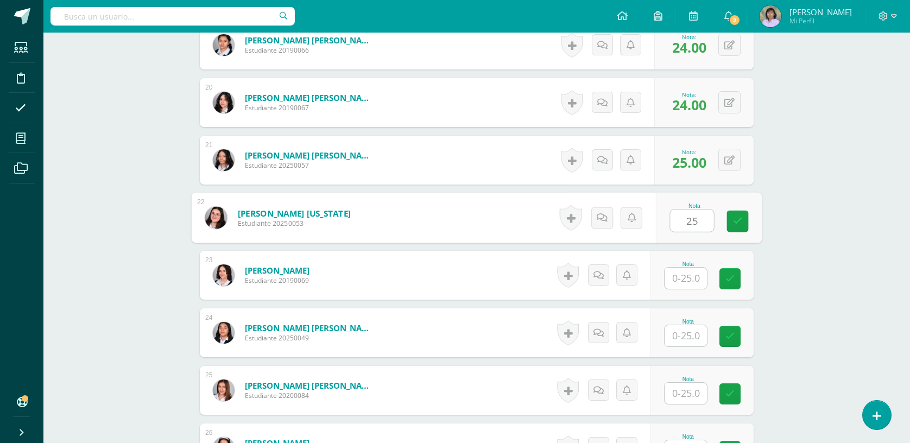
type input "25"
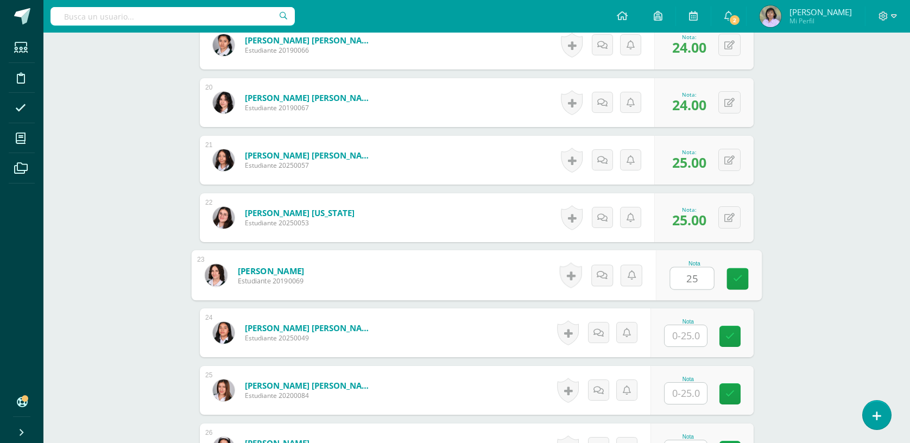
type input "25"
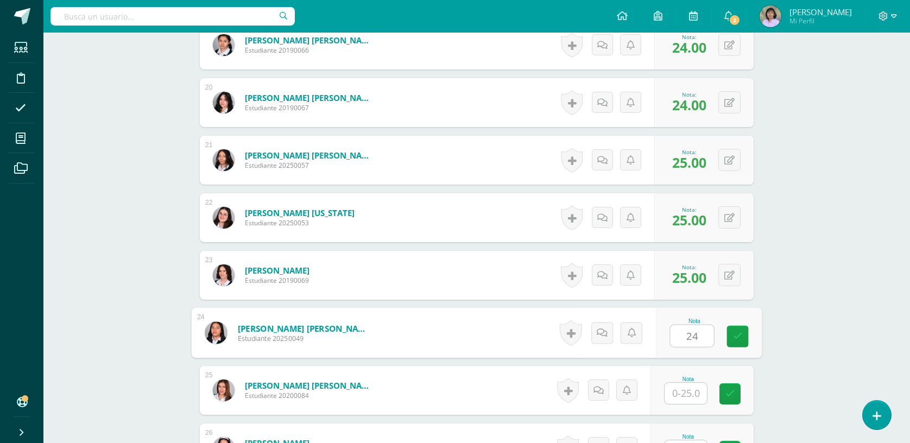
type input "24"
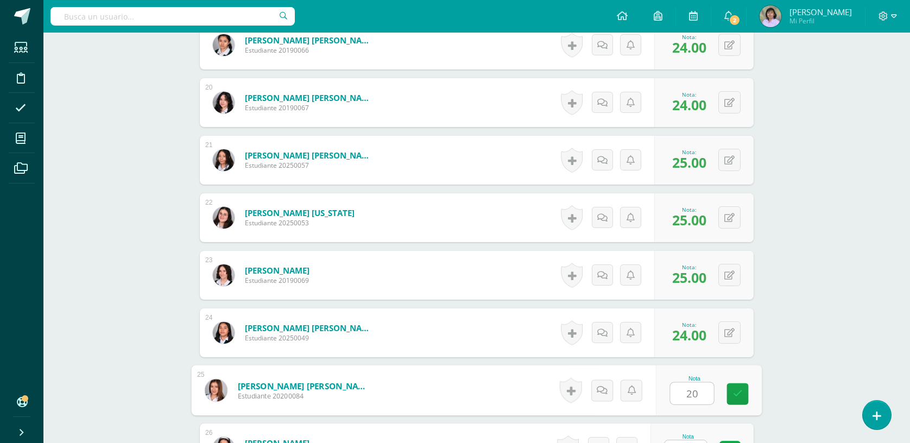
type input "20"
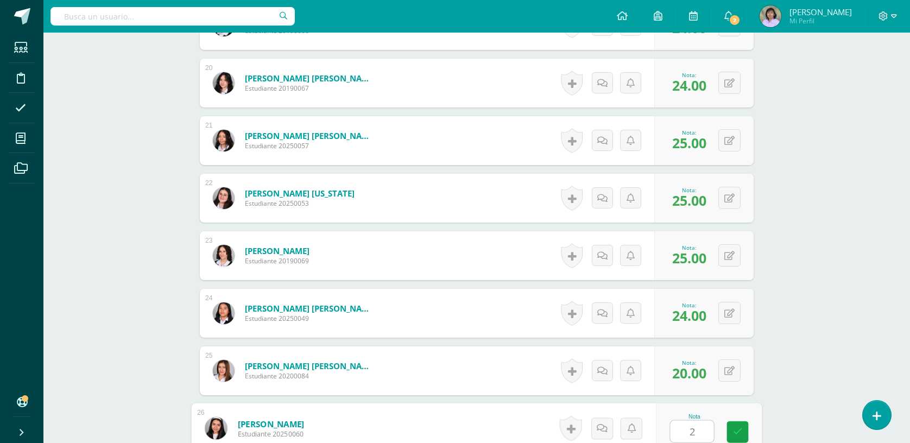
type input "24"
click at [686, 187] on div "0 Logros Logros obtenidos Aún no hay logros agregados Nota: 25.00" at bounding box center [703, 198] width 99 height 49
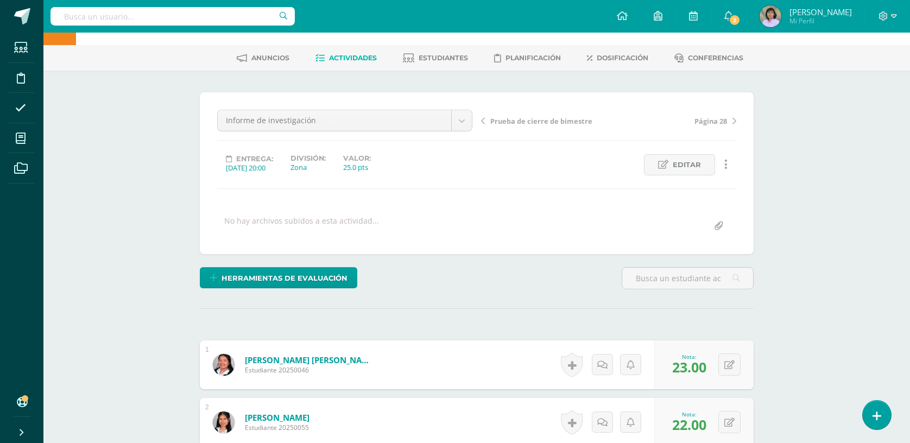
scroll to position [0, 0]
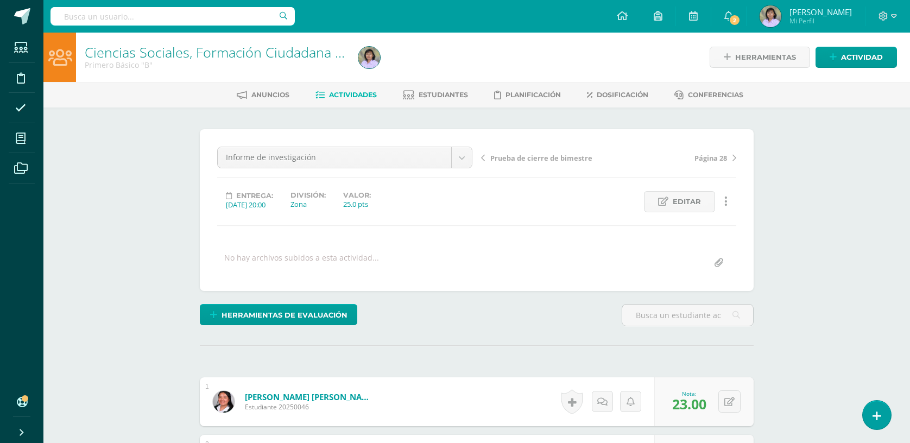
click at [367, 97] on span "Actividades" at bounding box center [353, 95] width 48 height 8
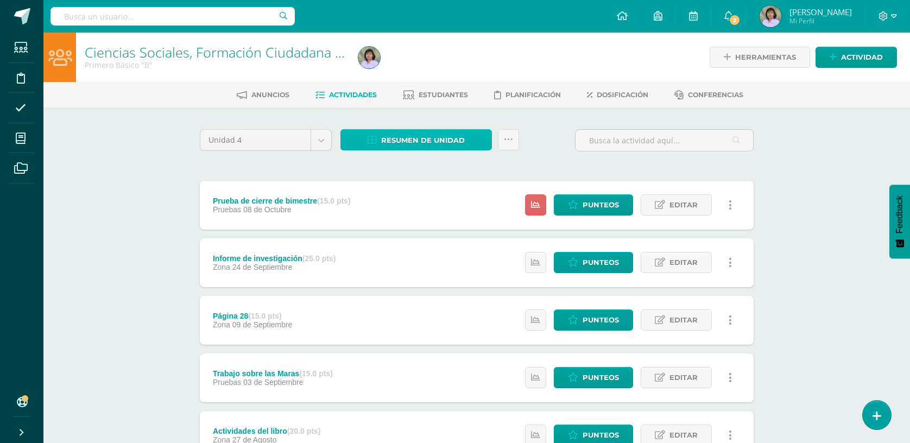
click at [405, 141] on span "Resumen de unidad" at bounding box center [423, 140] width 84 height 20
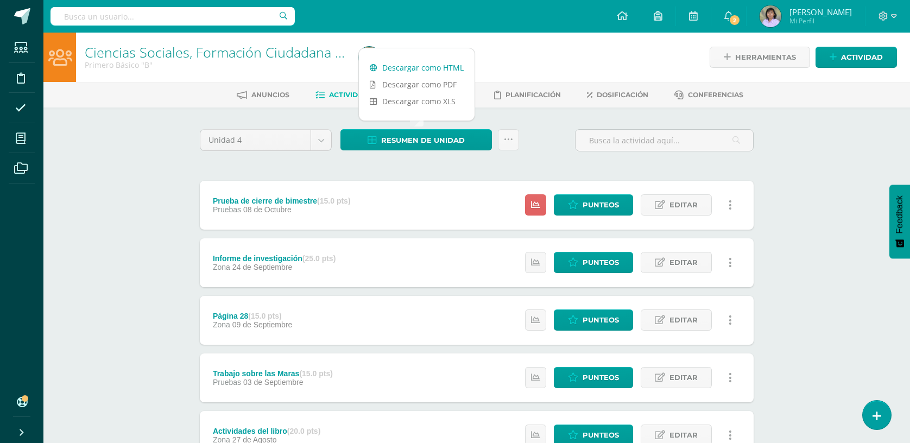
click at [435, 67] on link "Descargar como HTML" at bounding box center [417, 67] width 116 height 17
